Goal: Find specific page/section: Find specific page/section

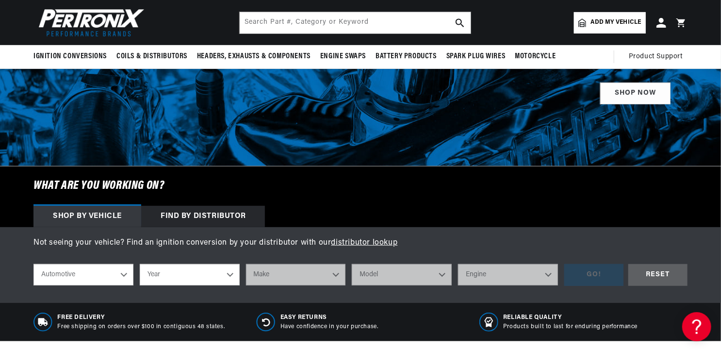
scroll to position [0, 362]
click at [123, 273] on select "Automotive Agricultural Industrial Marine Motorcycle" at bounding box center [83, 274] width 100 height 21
click at [235, 274] on select "Year [DATE] 2021 2020 2019 2018 2017 2016 2015 2014 2013 2012 2011 2010 2009 20…" at bounding box center [190, 274] width 100 height 21
select select "1990"
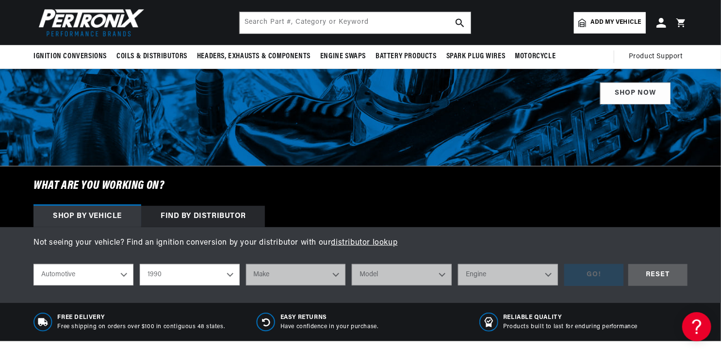
click at [140, 264] on select "Year [DATE] 2021 2020 2019 2018 2017 2016 2015 2014 2013 2012 2011 2010 2009 20…" at bounding box center [190, 274] width 100 height 21
select select "1990"
click at [338, 276] on select "Make Buick Cadillac Chevrolet Chrysler Dodge Ford GMC Hyundai [GEOGRAPHIC_DATA]…" at bounding box center [296, 274] width 100 height 21
select select "Toyota"
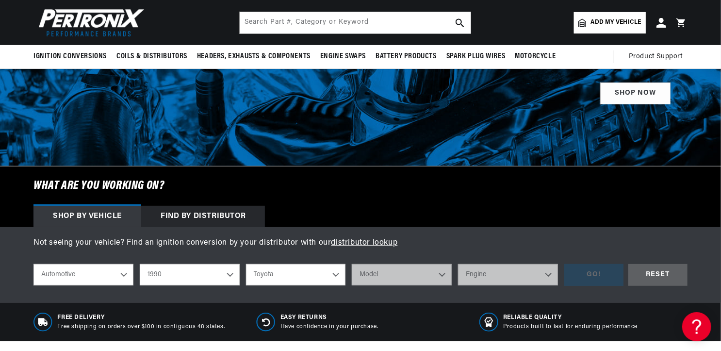
click at [567, 138] on div at bounding box center [360, 64] width 721 height 204
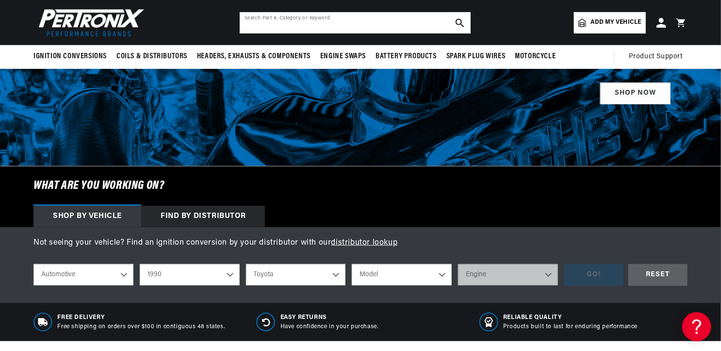
click at [385, 21] on input "text" at bounding box center [355, 22] width 231 height 21
type input "vw"
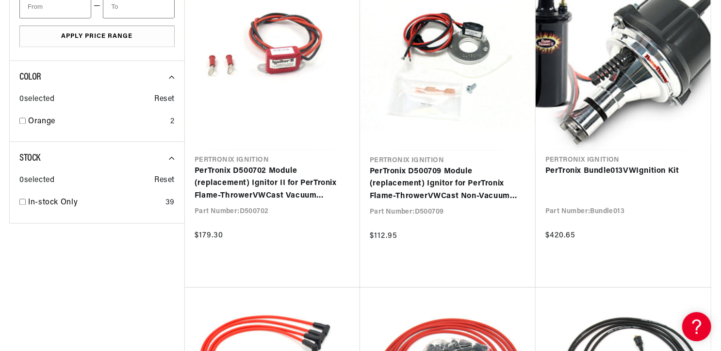
scroll to position [0, 362]
